Goal: Check status

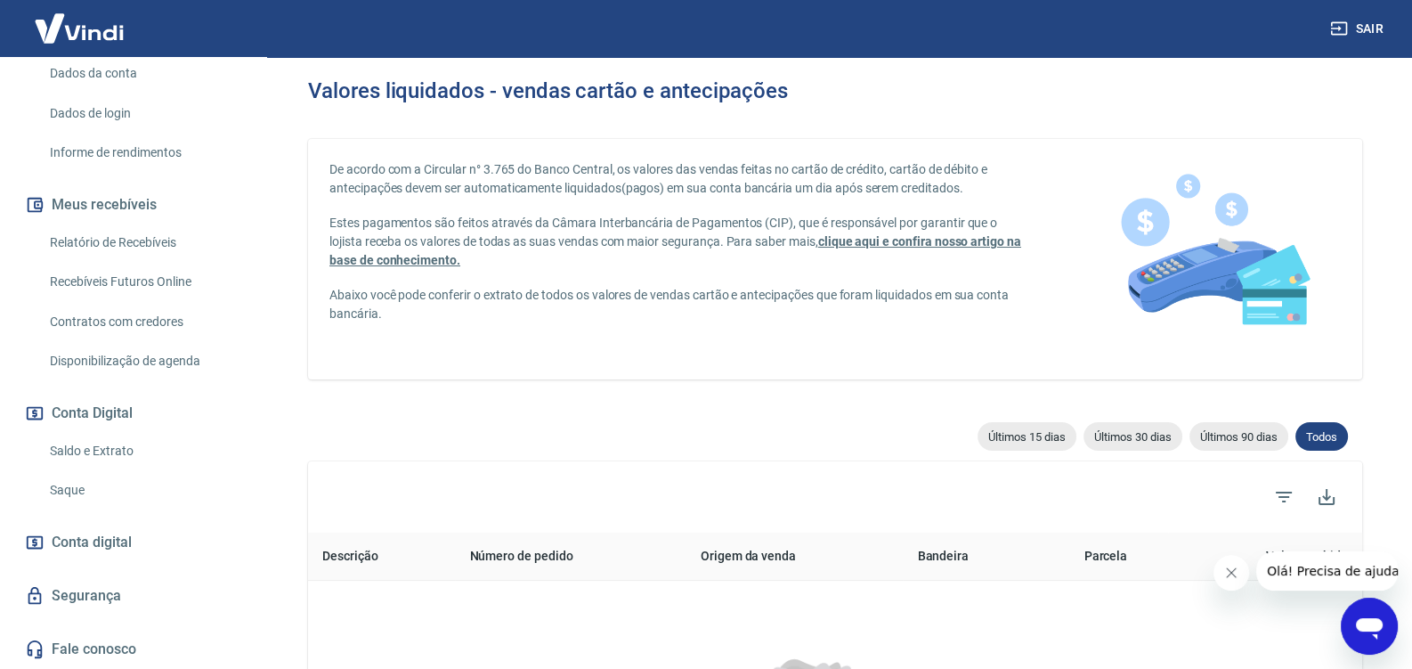
scroll to position [279, 0]
click at [104, 444] on link "Saldo e Extrato" at bounding box center [144, 451] width 202 height 36
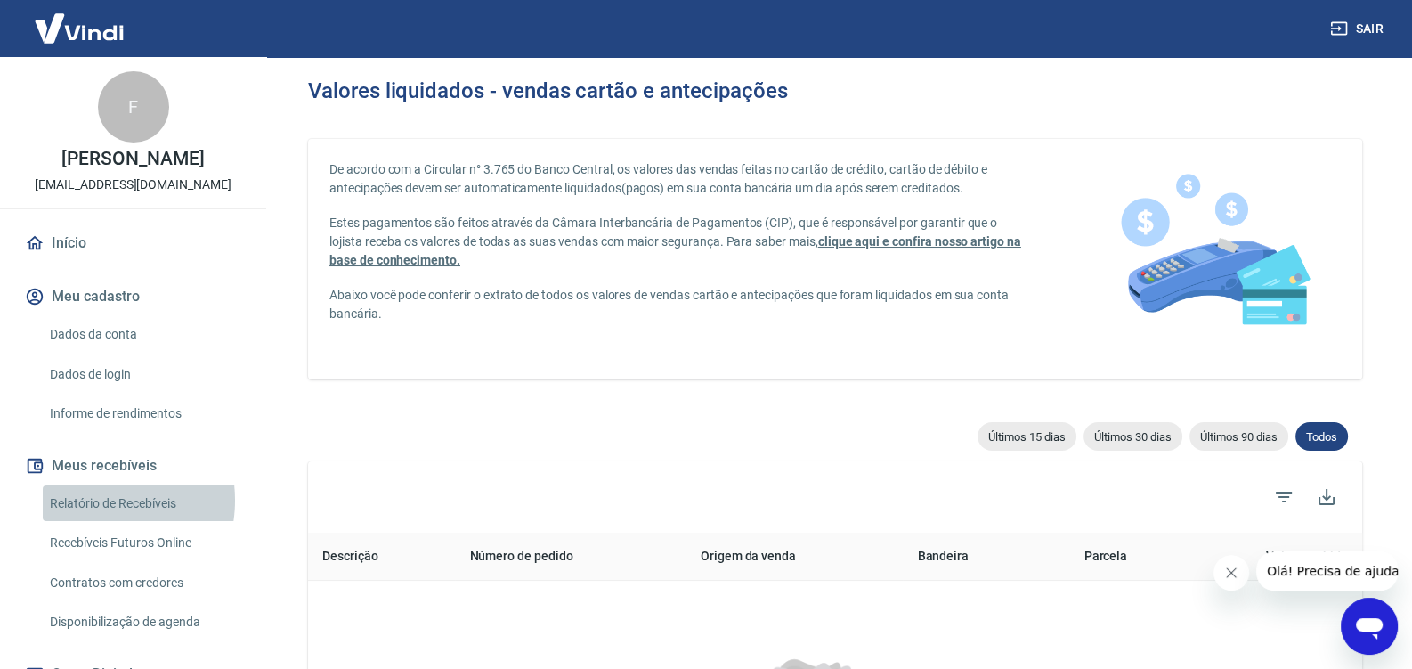
click at [92, 518] on link "Relatório de Recebíveis" at bounding box center [144, 503] width 202 height 36
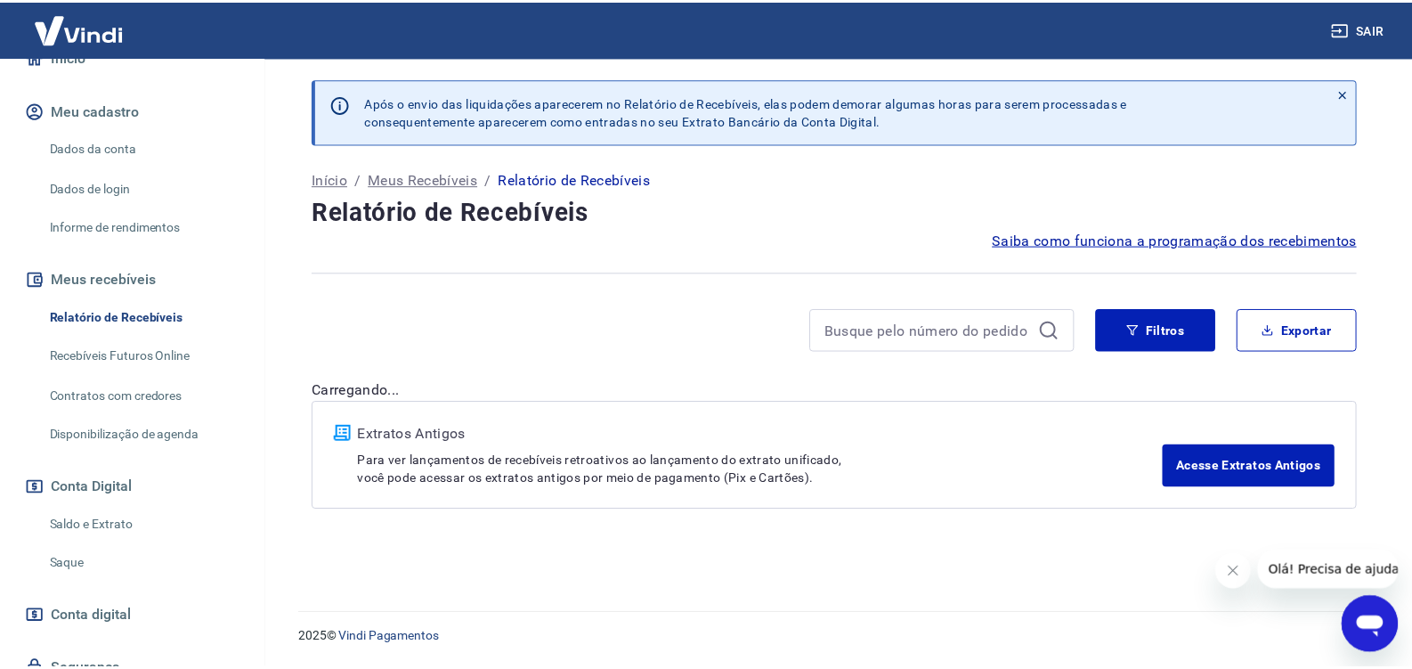
scroll to position [187, 0]
